Goal: Transaction & Acquisition: Purchase product/service

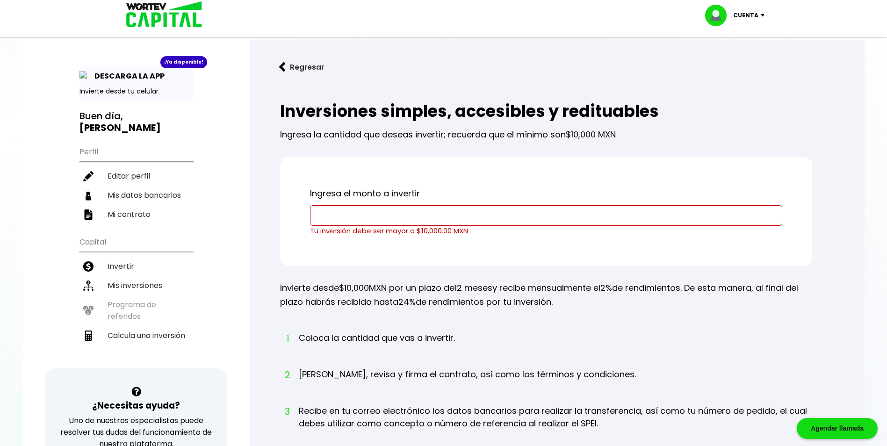
drag, startPoint x: 0, startPoint y: 0, endPoint x: 372, endPoint y: 219, distance: 431.3
click at [372, 219] on input "text" at bounding box center [546, 216] width 464 height 20
click at [297, 265] on div "Ingresa el monto a invertir Tu inversión debe ser mayor a $10,000.00 MXN" at bounding box center [546, 211] width 532 height 109
click at [419, 221] on input "text" at bounding box center [546, 216] width 464 height 20
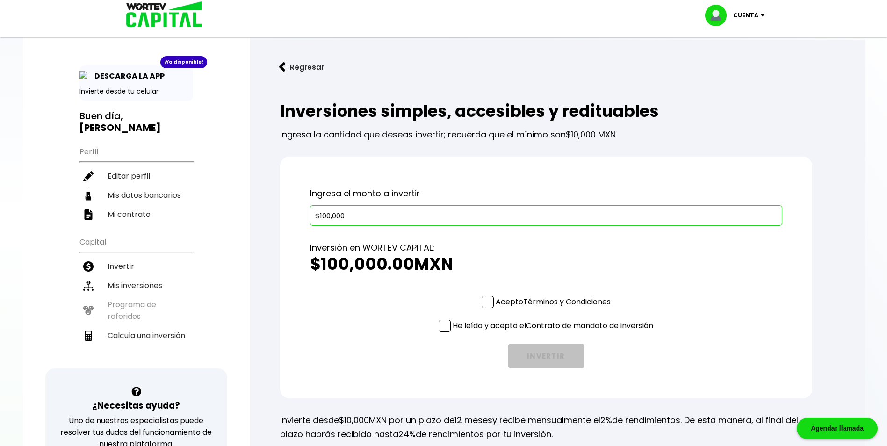
type input "$100,000"
click at [569, 273] on h2 "$100,000.00 MXN" at bounding box center [546, 264] width 472 height 19
click at [482, 303] on span at bounding box center [487, 302] width 12 height 12
click at [555, 309] on input "Acepto Términos y Condiciones" at bounding box center [555, 309] width 0 height 0
click at [438, 328] on span at bounding box center [444, 326] width 12 height 12
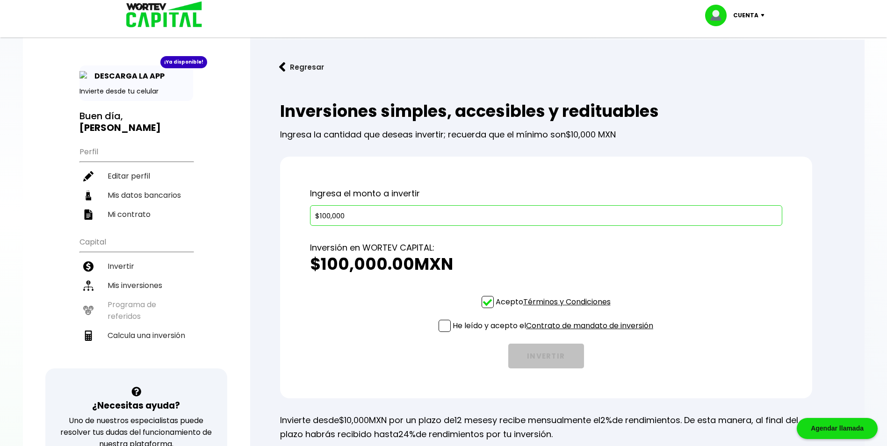
click at [555, 333] on input "He leído y acepto el Contrato de mandato de inversión" at bounding box center [555, 333] width 0 height 0
click at [388, 331] on div "Acepto Términos y Condiciones He leído y acepto el Contrato de mandato de inver…" at bounding box center [546, 332] width 472 height 72
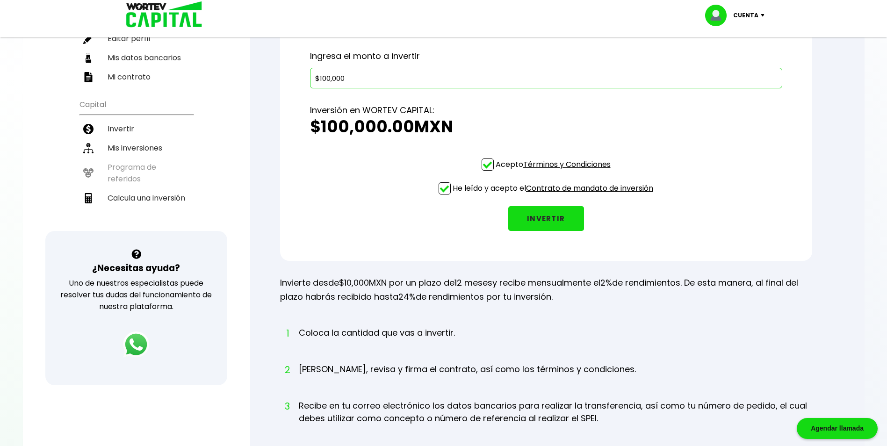
scroll to position [47, 0]
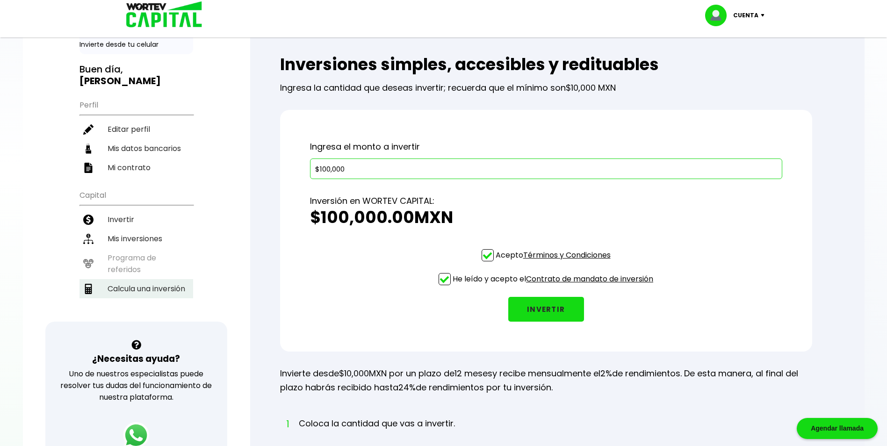
click at [149, 293] on li "Calcula una inversión" at bounding box center [136, 288] width 114 height 19
select select "1"
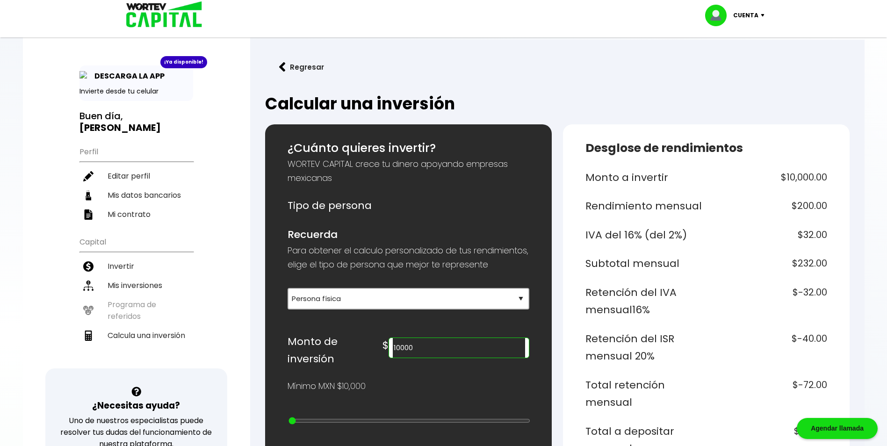
click at [414, 364] on div "Monto de inversión $ 10000" at bounding box center [408, 350] width 242 height 35
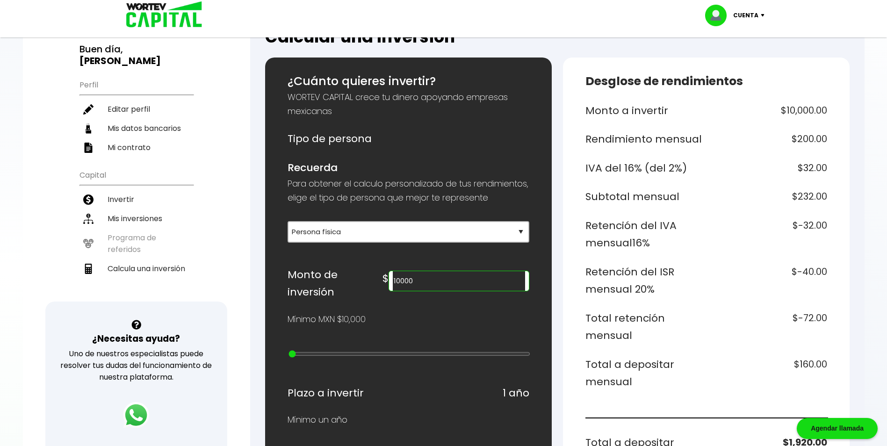
scroll to position [93, 0]
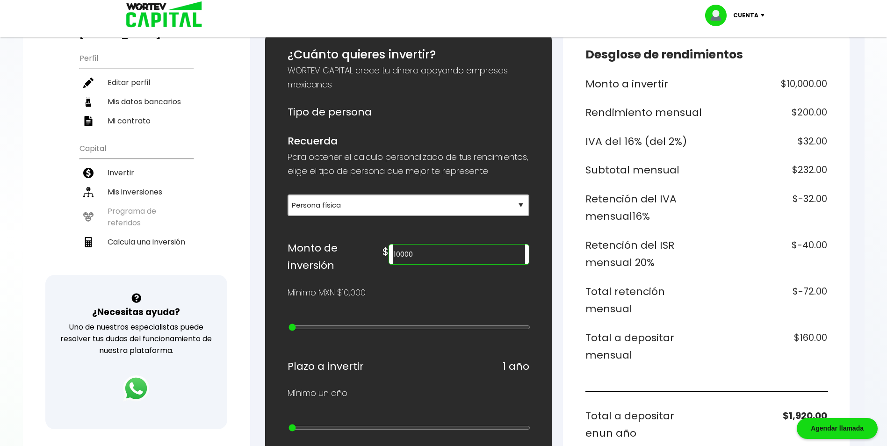
drag, startPoint x: 432, startPoint y: 273, endPoint x: 422, endPoint y: 273, distance: 10.8
click at [427, 265] on div "$ 10000" at bounding box center [455, 251] width 146 height 25
click at [517, 148] on h6 "Recuerda" at bounding box center [408, 141] width 242 height 18
click at [346, 334] on div at bounding box center [408, 329] width 242 height 12
type input "80000"
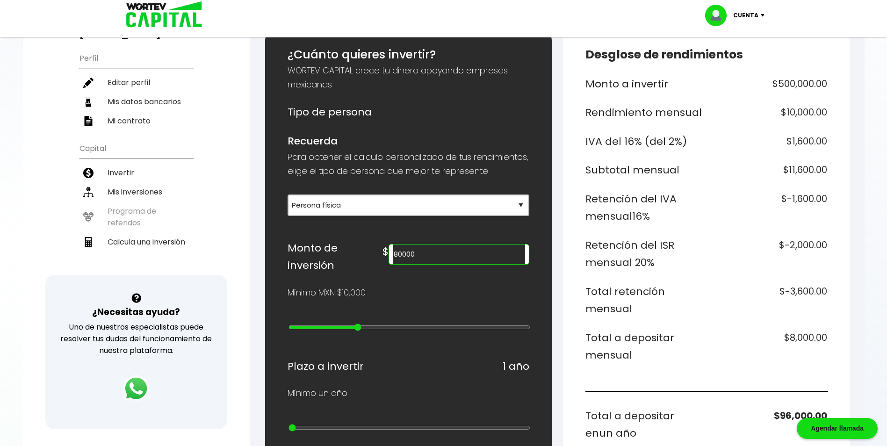
type input "7"
click at [353, 331] on input "range" at bounding box center [409, 326] width 242 height 7
type input "3000000"
type input "20"
click at [475, 331] on input "range" at bounding box center [409, 326] width 242 height 7
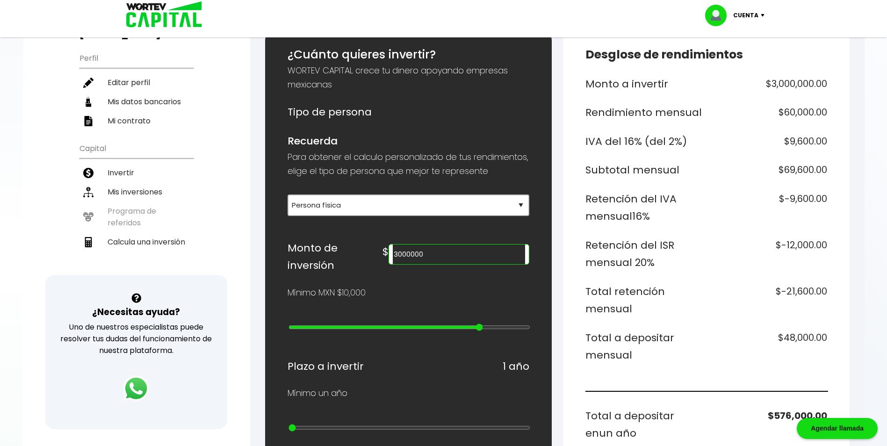
type input "15000000"
type input "24"
click at [516, 331] on input "range" at bounding box center [409, 326] width 242 height 7
type input "20000000"
type input "25"
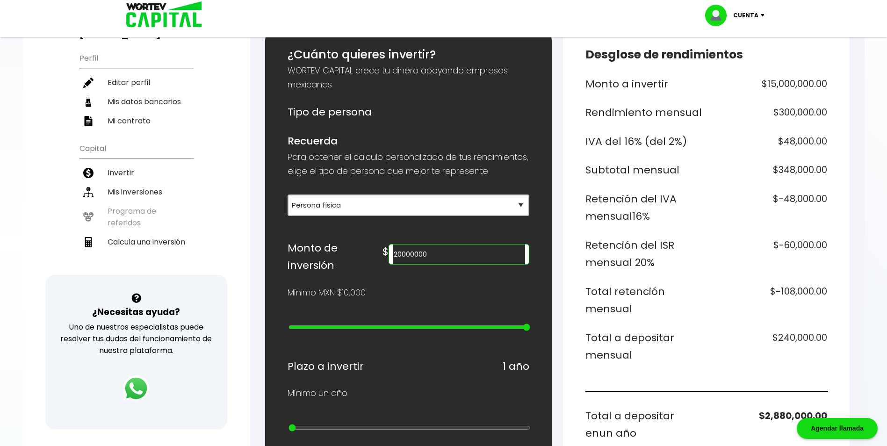
type input "15000000"
type input "24"
type input "10000000"
type input "23"
type input "5000000"
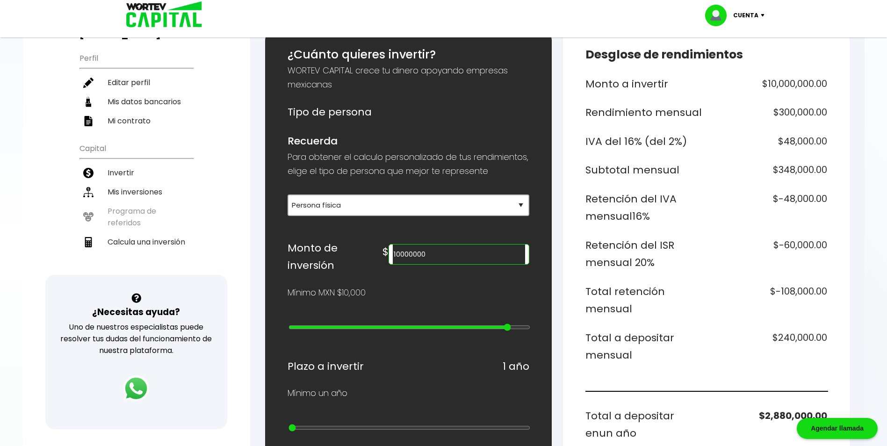
type input "22"
type input "3000000"
type input "20"
type input "900000"
type input "17"
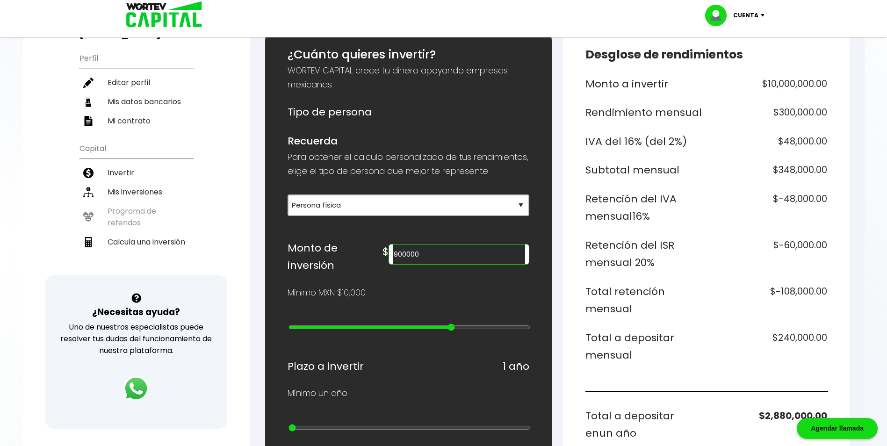
type input "700000"
type input "15"
type input "500000"
type input "13"
type input "300000"
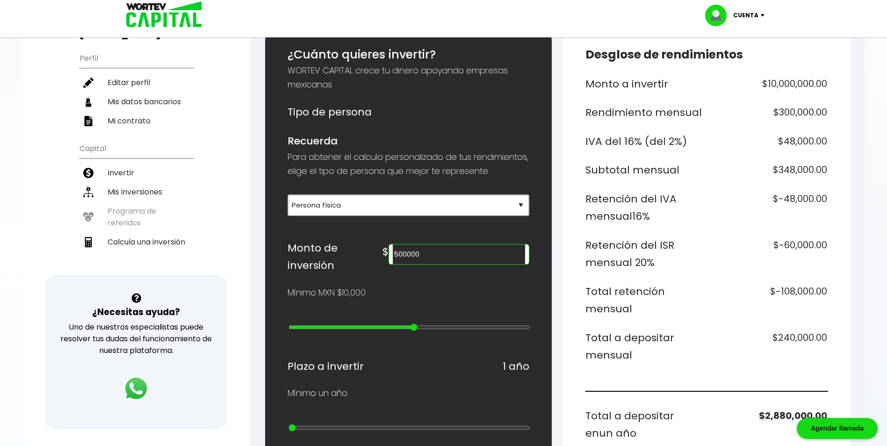
type input "11"
type input "200000"
type input "10"
type input "100000"
drag, startPoint x: 524, startPoint y: 331, endPoint x: 380, endPoint y: 332, distance: 144.5
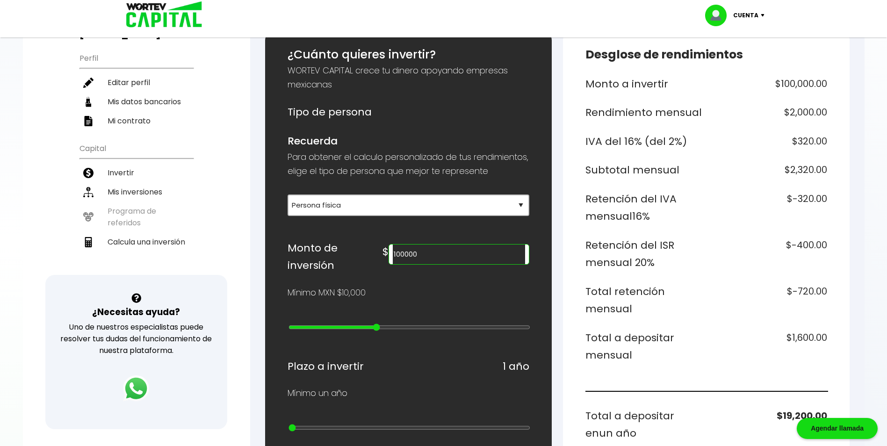
type input "9"
click at [380, 331] on input "range" at bounding box center [409, 326] width 242 height 7
drag, startPoint x: 495, startPoint y: 275, endPoint x: 400, endPoint y: 270, distance: 94.6
click at [400, 270] on div "Monto de inversión $ 100000" at bounding box center [408, 256] width 242 height 35
click at [473, 138] on h6 "Recuerda" at bounding box center [408, 141] width 242 height 18
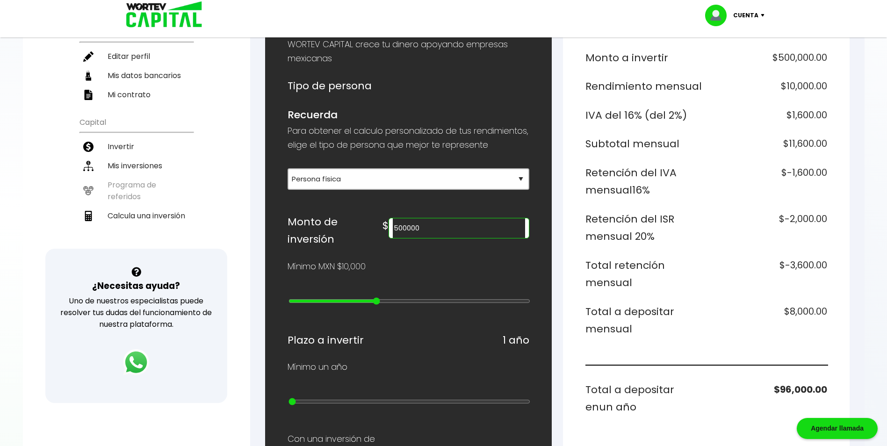
scroll to position [187, 0]
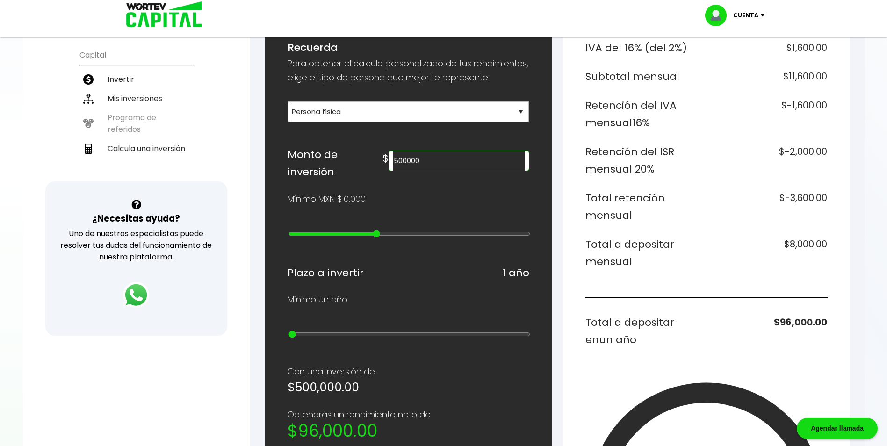
click at [422, 299] on div "Mínimo un año" at bounding box center [408, 300] width 242 height 14
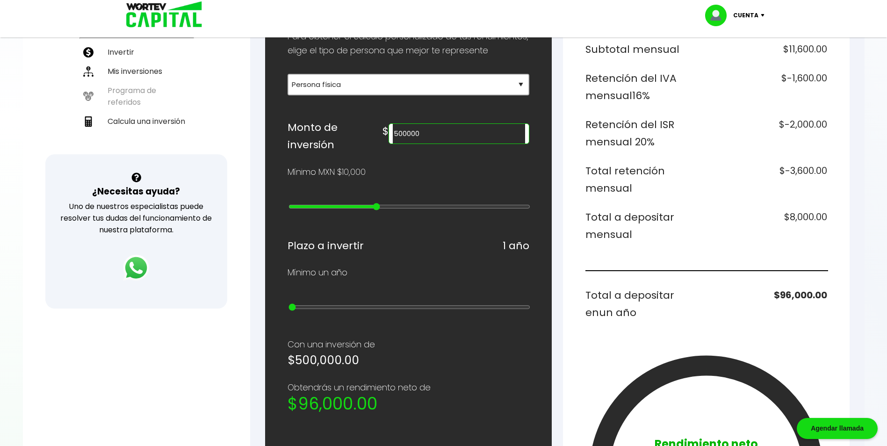
scroll to position [234, 0]
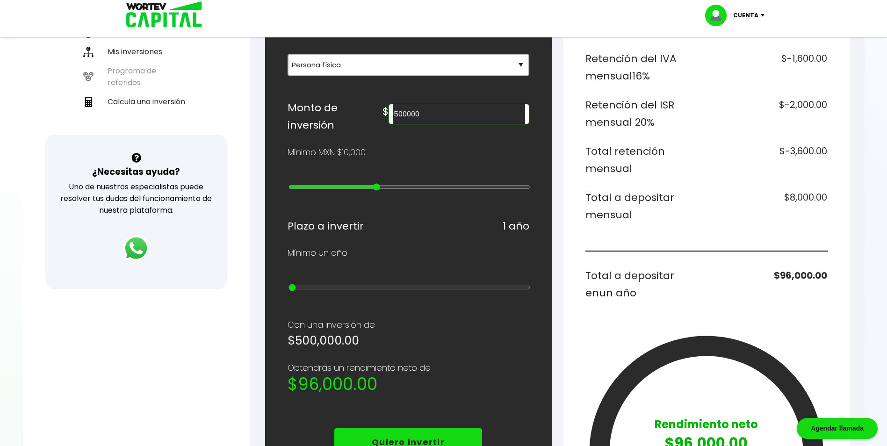
click at [422, 299] on div "¿Cuánto quieres invertir? WORTEV CAPITAL crece tu dinero apoyando empresas mexi…" at bounding box center [408, 283] width 242 height 754
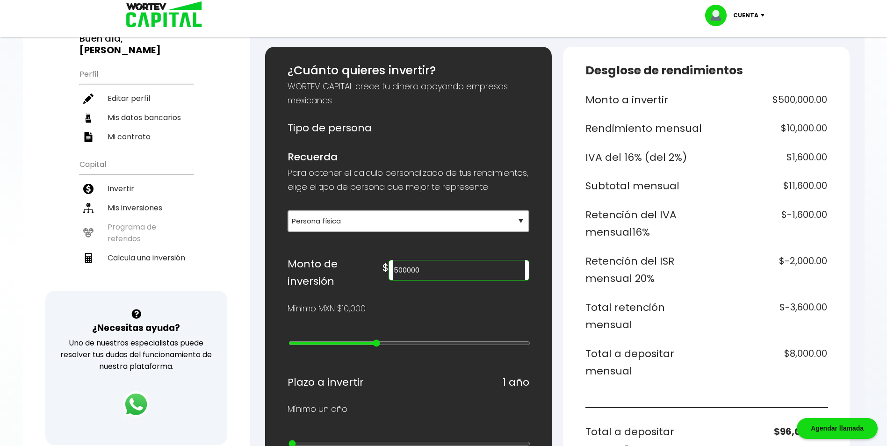
scroll to position [47, 0]
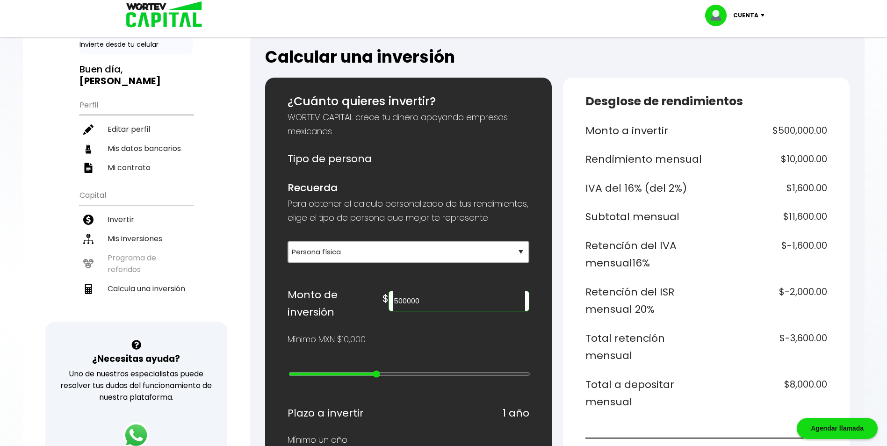
drag, startPoint x: 478, startPoint y: 314, endPoint x: 412, endPoint y: 315, distance: 65.9
click at [412, 315] on div "Monto de inversión $ 500000" at bounding box center [408, 303] width 242 height 35
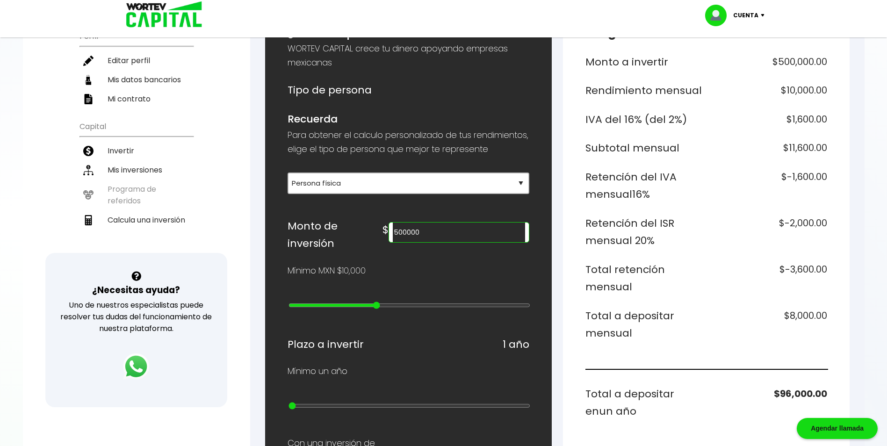
scroll to position [187, 0]
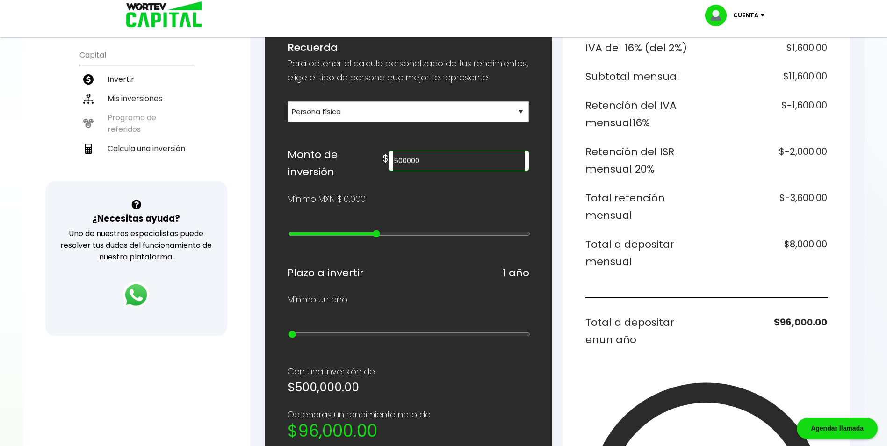
click at [436, 297] on div "Mínimo un año" at bounding box center [408, 300] width 242 height 14
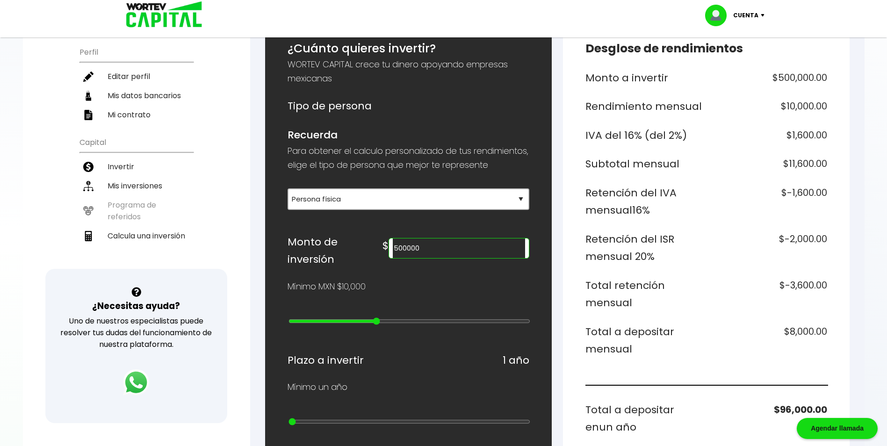
scroll to position [0, 0]
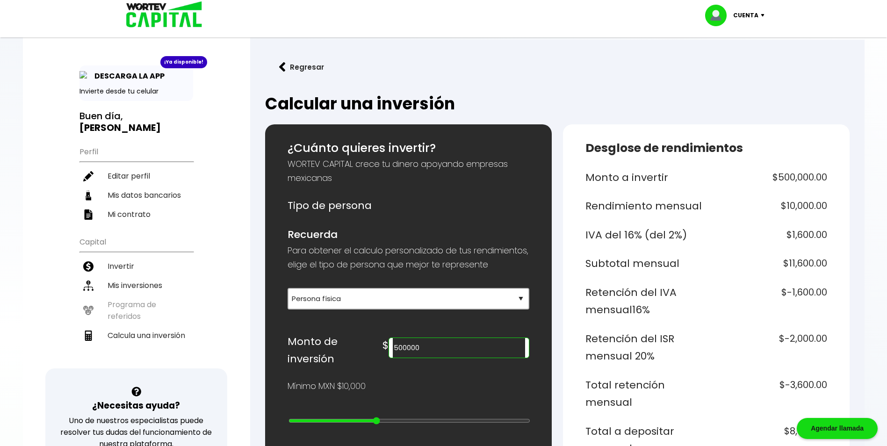
drag, startPoint x: 500, startPoint y: 361, endPoint x: 379, endPoint y: 370, distance: 121.9
click at [379, 368] on div "Monto de inversión $ 500000" at bounding box center [408, 350] width 242 height 35
type input "200000"
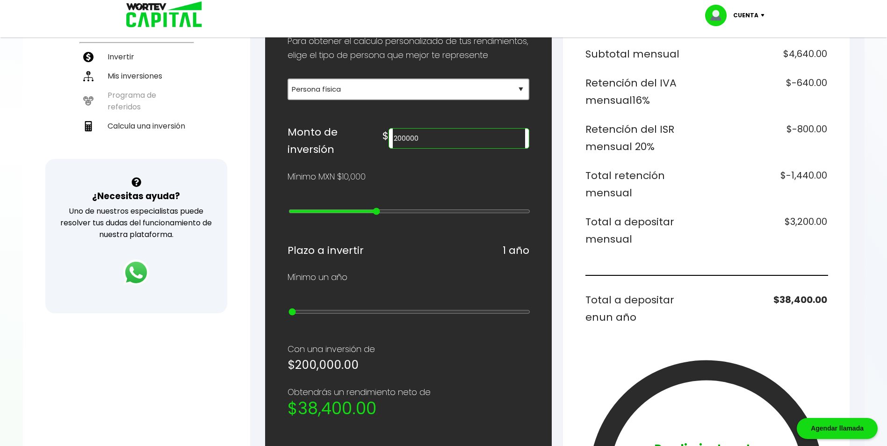
scroll to position [234, 0]
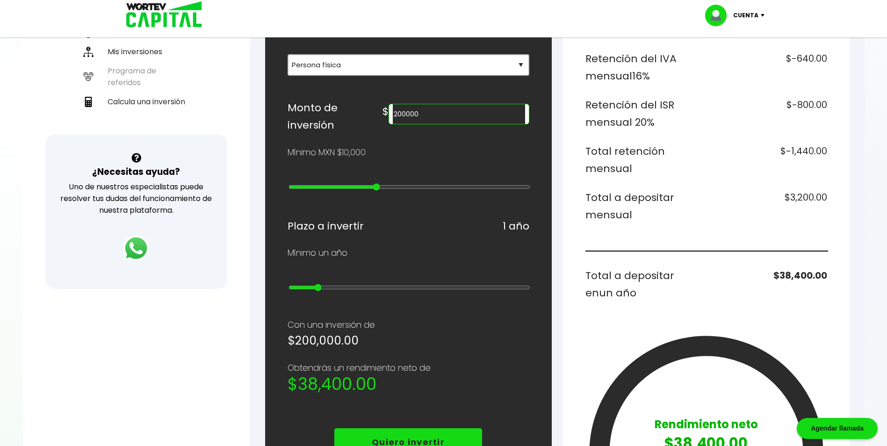
click at [323, 291] on input "range" at bounding box center [409, 287] width 242 height 7
click at [461, 289] on input "range" at bounding box center [409, 287] width 242 height 7
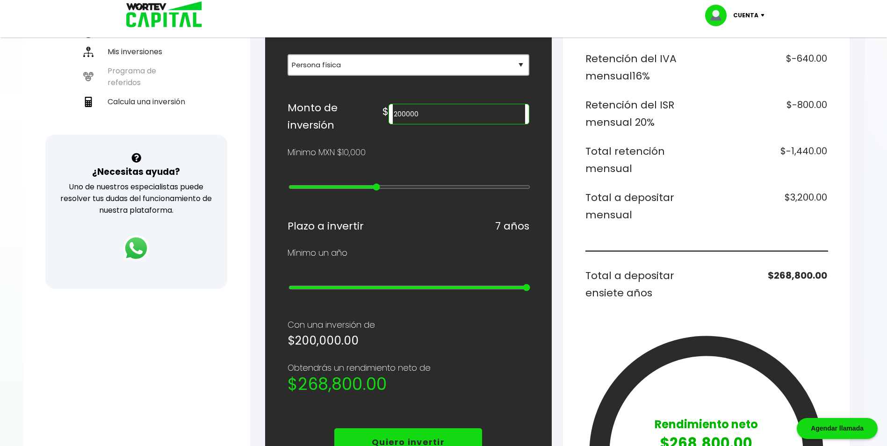
click at [525, 291] on input "range" at bounding box center [409, 287] width 242 height 7
type input "2"
click at [329, 291] on input "range" at bounding box center [409, 287] width 242 height 7
click at [452, 257] on div "Mínimo un año" at bounding box center [408, 253] width 242 height 14
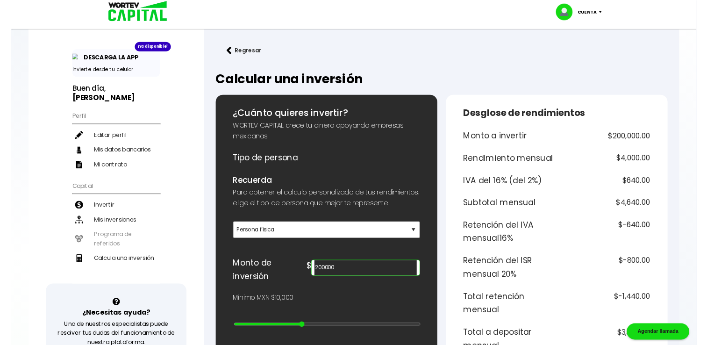
scroll to position [0, 0]
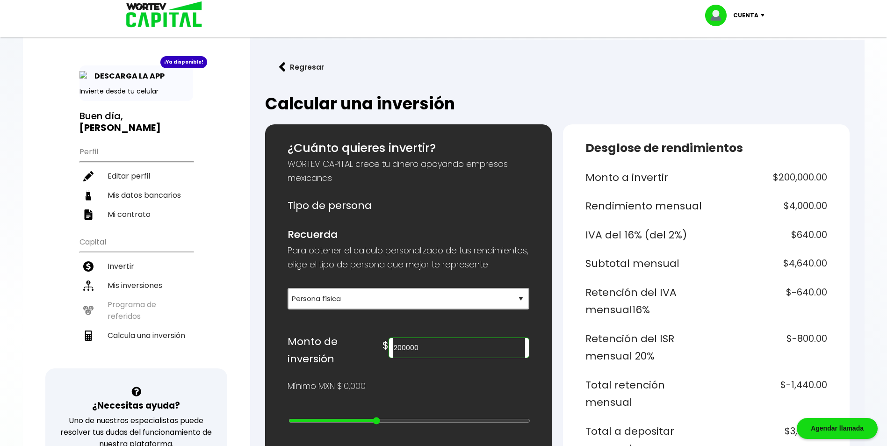
click at [287, 67] on button "Regresar" at bounding box center [301, 67] width 73 height 25
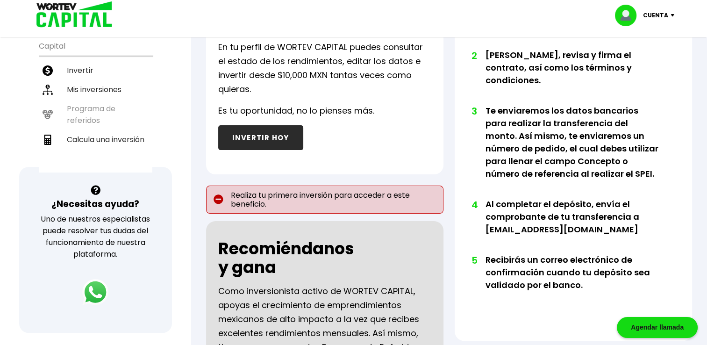
scroll to position [145, 0]
